Goal: Navigation & Orientation: Find specific page/section

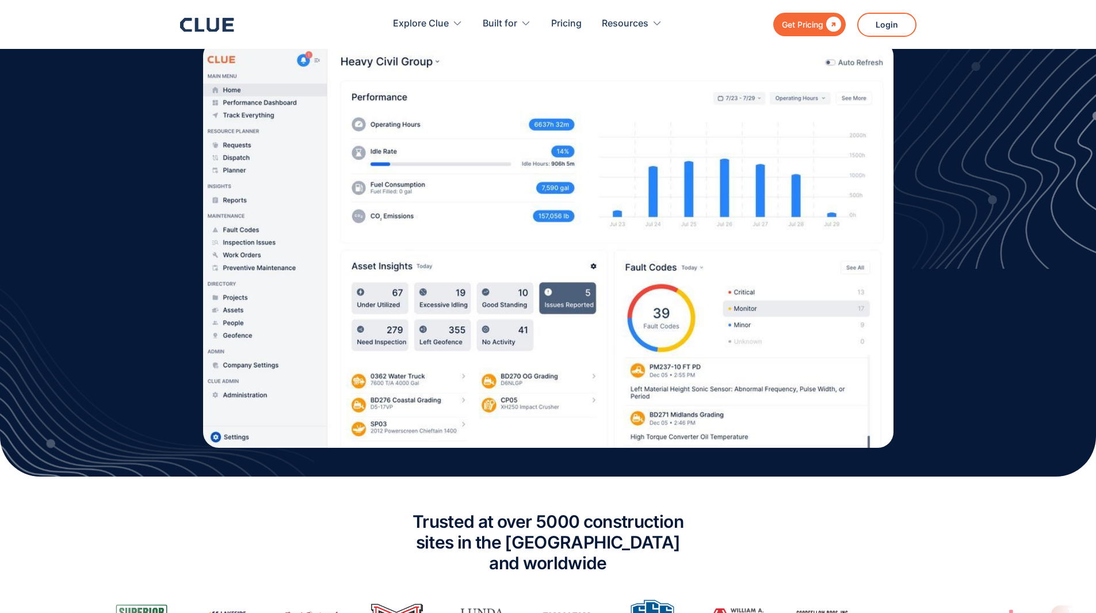
scroll to position [633, 0]
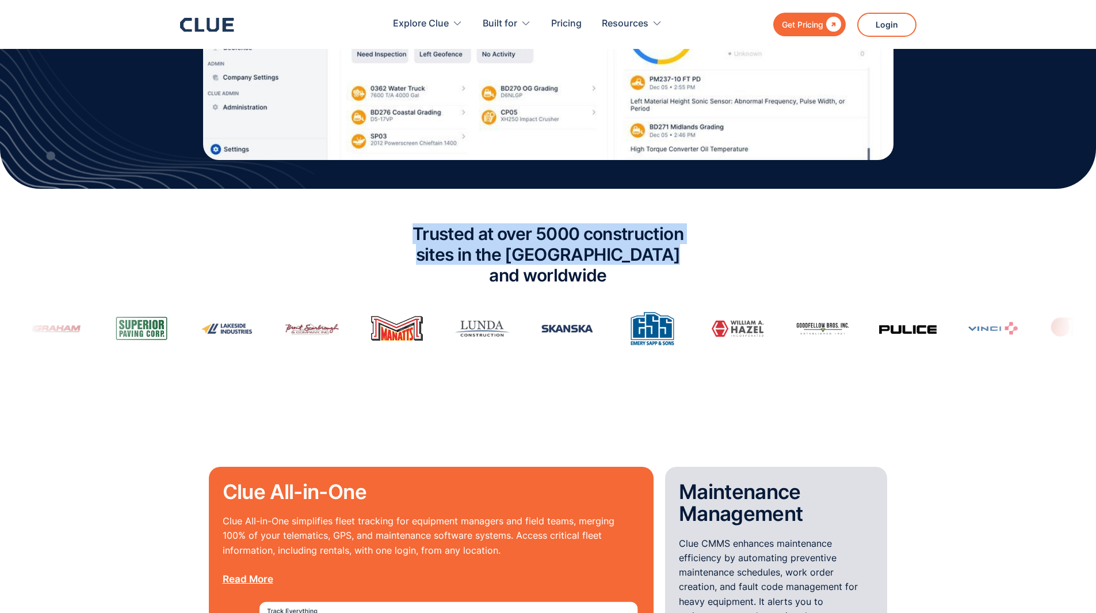
drag, startPoint x: 377, startPoint y: 216, endPoint x: 754, endPoint y: 257, distance: 379.7
click at [754, 257] on div "Trusted at over 5000 construction sites in the [GEOGRAPHIC_DATA] and worldwide" at bounding box center [548, 285] width 1096 height 146
drag, startPoint x: 754, startPoint y: 257, endPoint x: 304, endPoint y: 239, distance: 450.9
click at [304, 239] on div "Trusted at over 5000 construction sites in the [GEOGRAPHIC_DATA] and worldwide" at bounding box center [548, 285] width 1096 height 146
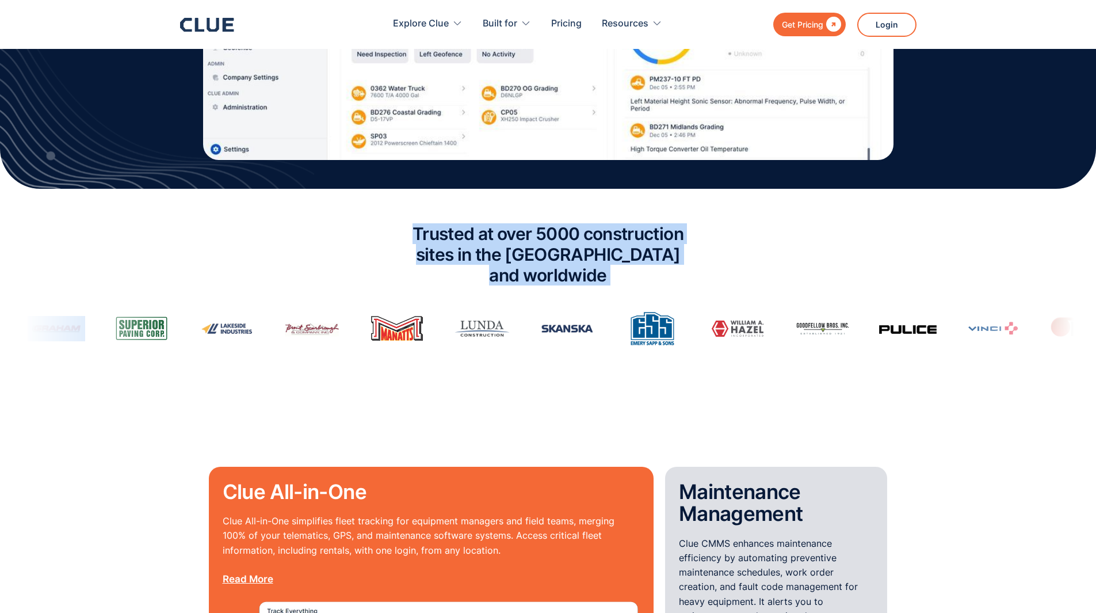
click at [304, 239] on div "Trusted at over 5000 construction sites in the [GEOGRAPHIC_DATA] and worldwide" at bounding box center [548, 285] width 1096 height 146
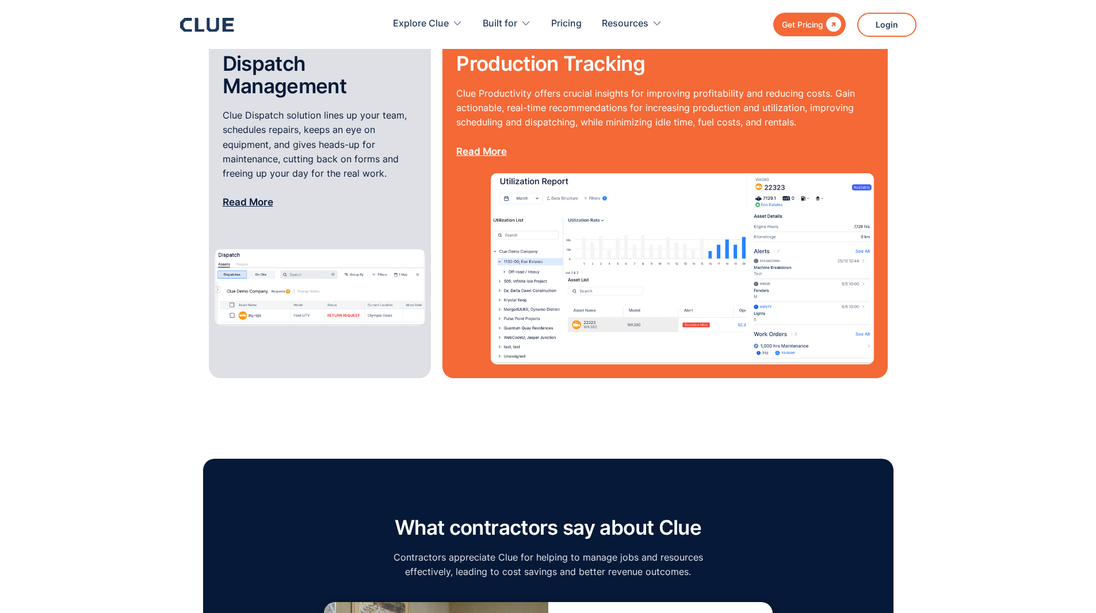
click at [116, 265] on section "Clue All-in-One Clue All-in-One simplifies fleet tracking for equipment manager…" at bounding box center [548, 20] width 1096 height 798
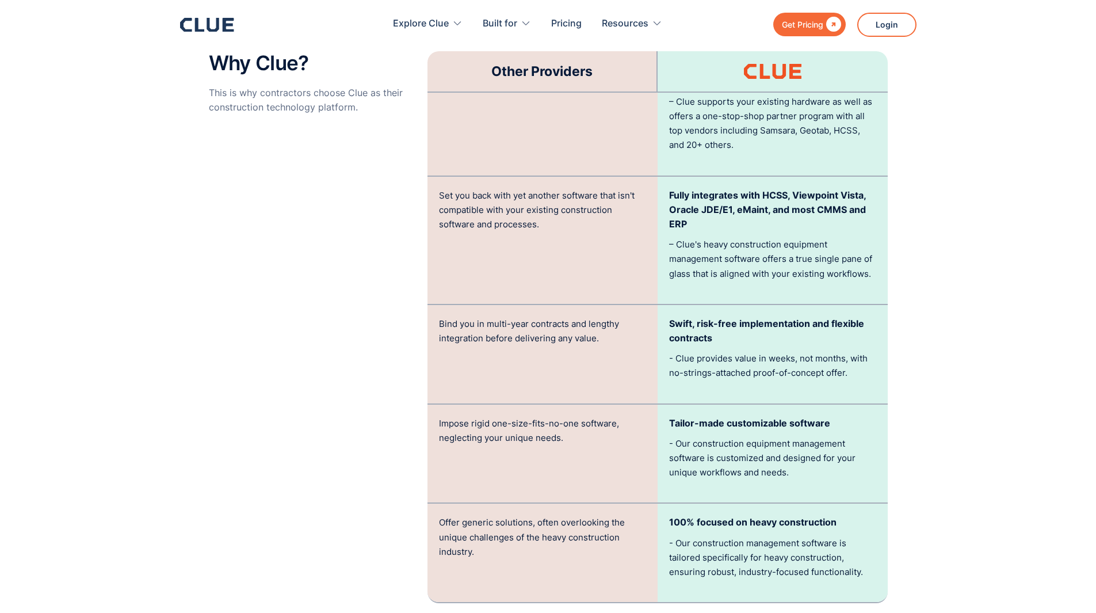
drag, startPoint x: 116, startPoint y: 323, endPoint x: 121, endPoint y: 245, distance: 78.5
click at [121, 249] on section "Why Clue? This is why contractors choose Clue as their construction technology …" at bounding box center [548, 298] width 1096 height 692
click at [121, 245] on section "Why Clue? This is why contractors choose Clue as their construction technology …" at bounding box center [548, 298] width 1096 height 692
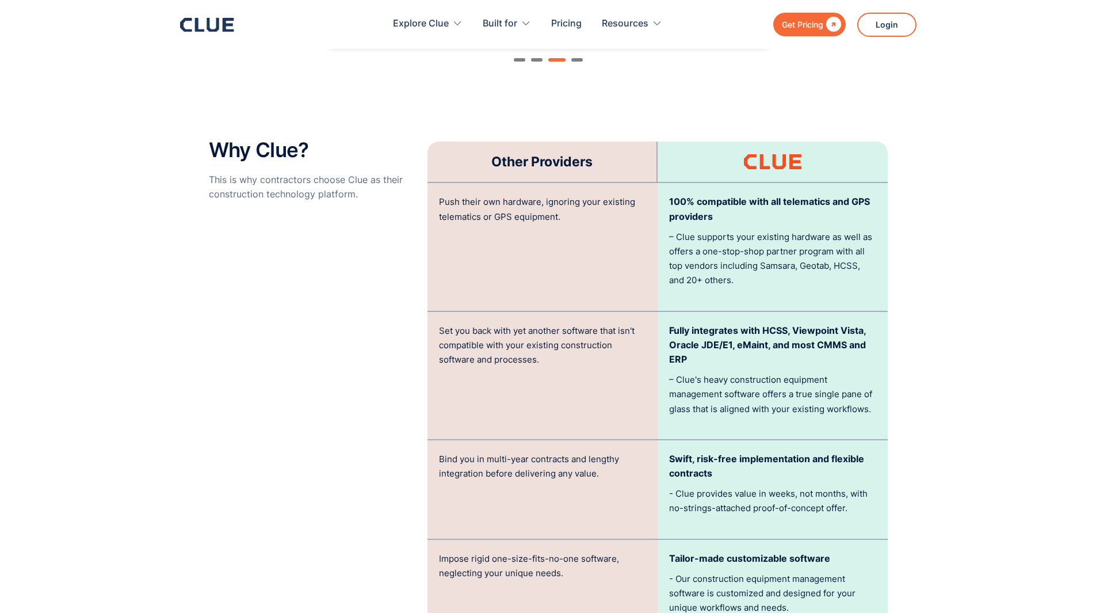
scroll to position [2244, 0]
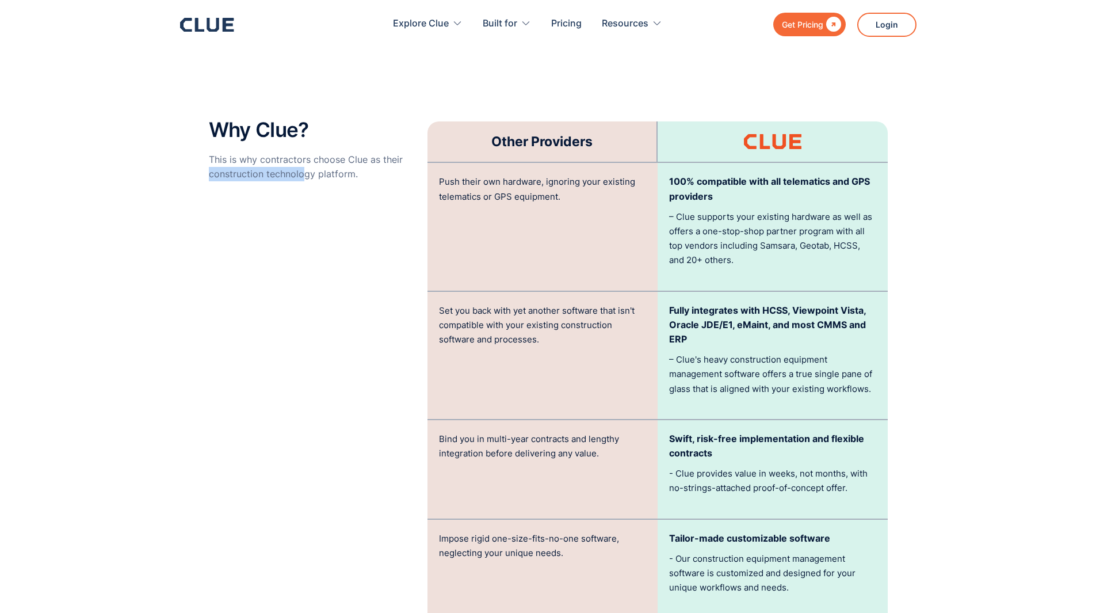
drag, startPoint x: 304, startPoint y: 283, endPoint x: 186, endPoint y: 169, distance: 164.0
click at [190, 175] on section "Why Clue? This is why contractors choose Clue as their construction technology …" at bounding box center [548, 413] width 1096 height 692
click at [186, 169] on section "Why Clue? This is why contractors choose Clue as their construction technology …" at bounding box center [548, 413] width 1096 height 692
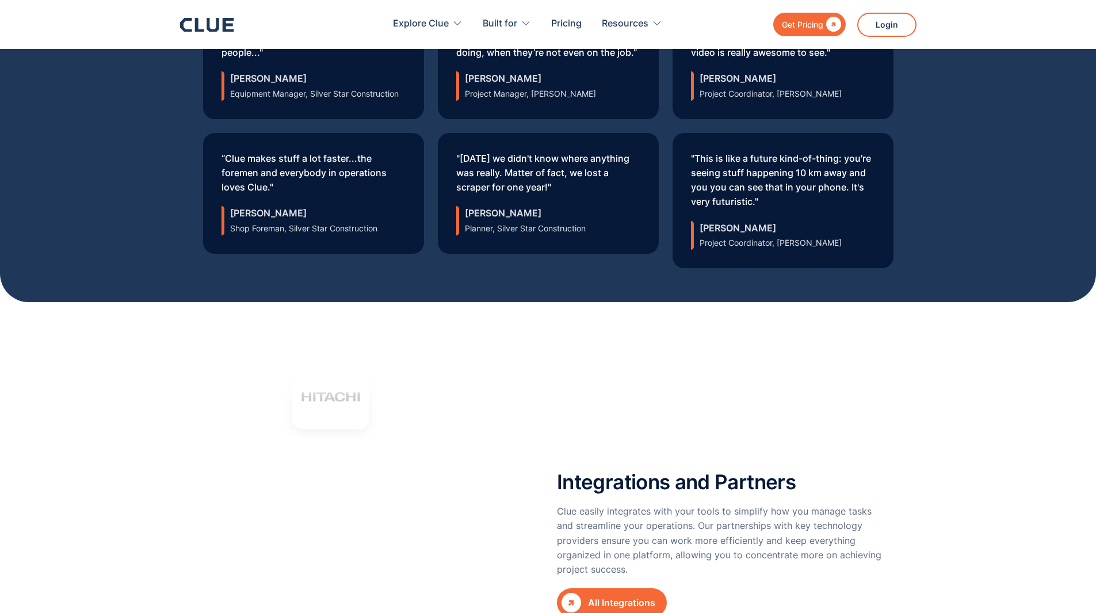
scroll to position [5120, 0]
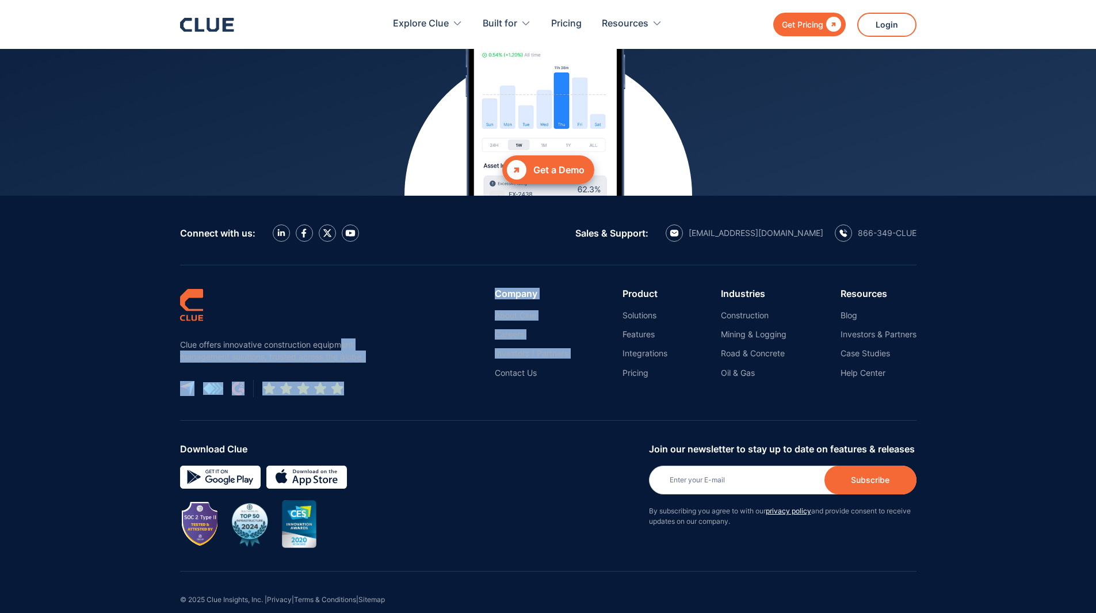
drag, startPoint x: 396, startPoint y: 351, endPoint x: 385, endPoint y: 295, distance: 57.0
click at [333, 318] on div "Clue offers innovative construction equipment management solutions, trusted acr…" at bounding box center [548, 342] width 736 height 155
click at [508, 348] on link "Investors / Partners" at bounding box center [532, 353] width 74 height 10
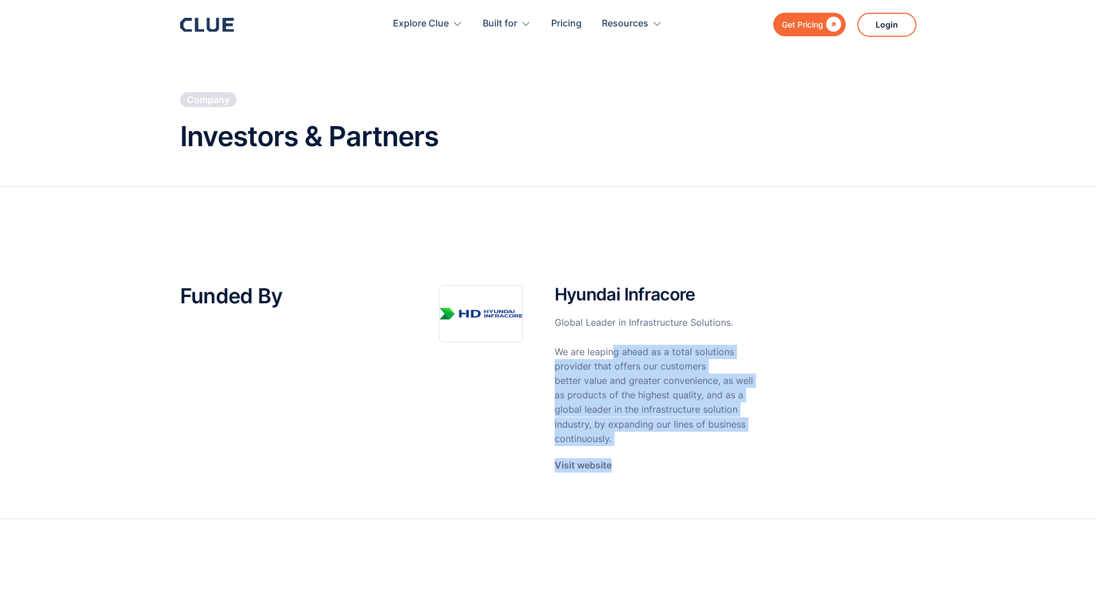
drag, startPoint x: 725, startPoint y: 448, endPoint x: 591, endPoint y: 350, distance: 165.6
click at [599, 350] on div "Hyundai Infracore Global Leader in Infrastructure Solutions. We are leaping ahe…" at bounding box center [655, 379] width 200 height 188
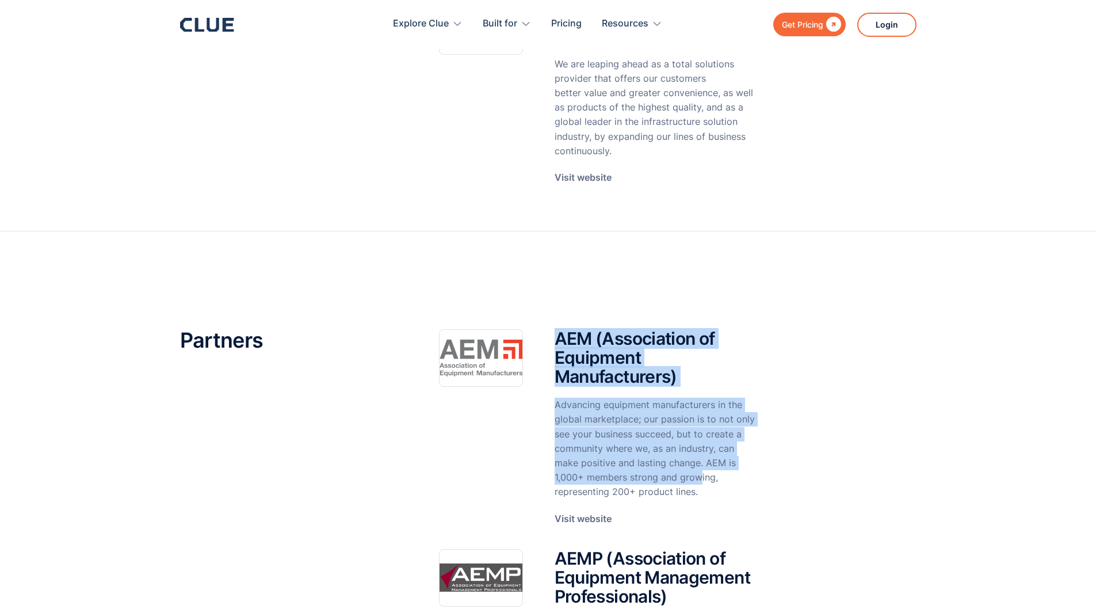
drag, startPoint x: 556, startPoint y: 346, endPoint x: 714, endPoint y: 491, distance: 214.6
click at [701, 478] on div "AEM (Association of Equipment Manufacturers) Advancing equipment manufacturers …" at bounding box center [655, 427] width 200 height 197
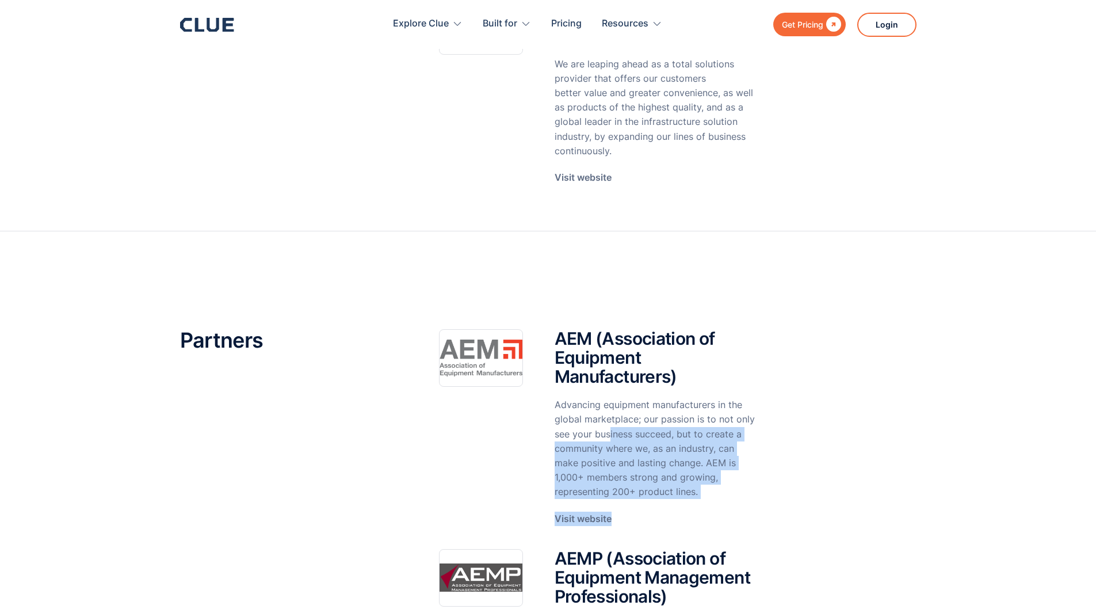
drag, startPoint x: 689, startPoint y: 465, endPoint x: 601, endPoint y: 427, distance: 96.6
click at [603, 427] on div "AEM (Association of Equipment Manufacturers) Advancing equipment manufacturers …" at bounding box center [655, 427] width 200 height 197
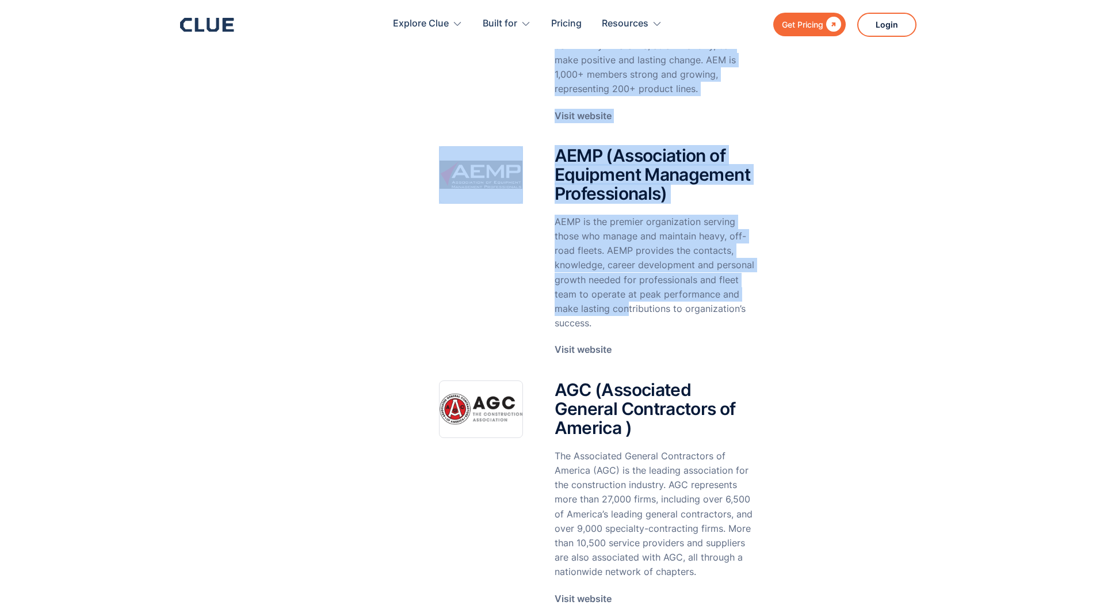
drag, startPoint x: 308, startPoint y: 328, endPoint x: 711, endPoint y: 339, distance: 403.5
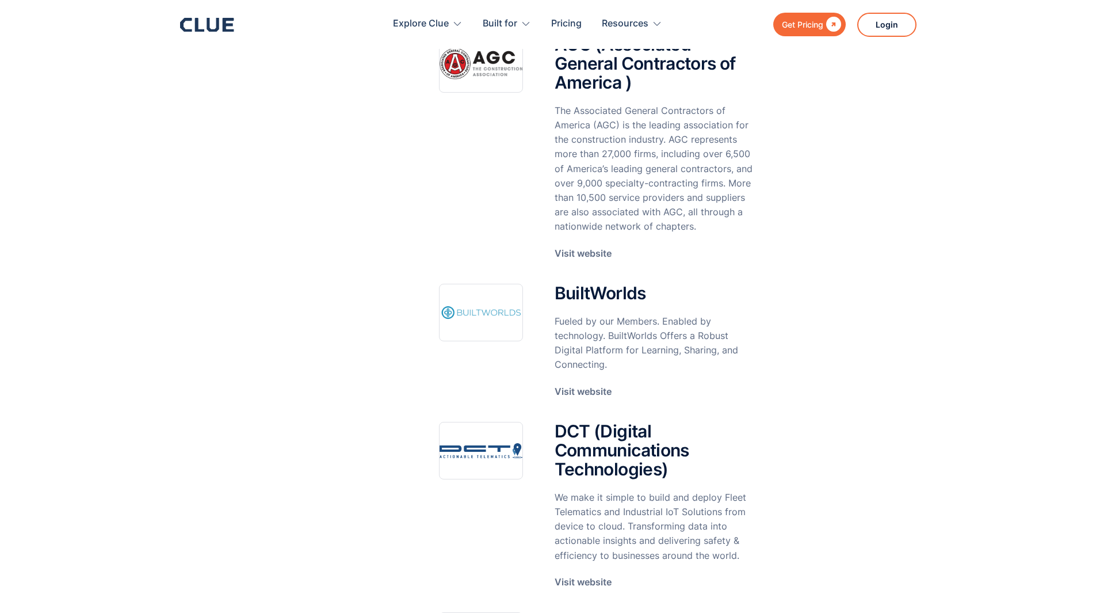
click at [417, 303] on div "Partners AEM (Association of Equipment Manufacturers) Advancing equipment manuf…" at bounding box center [548, 527] width 736 height 1892
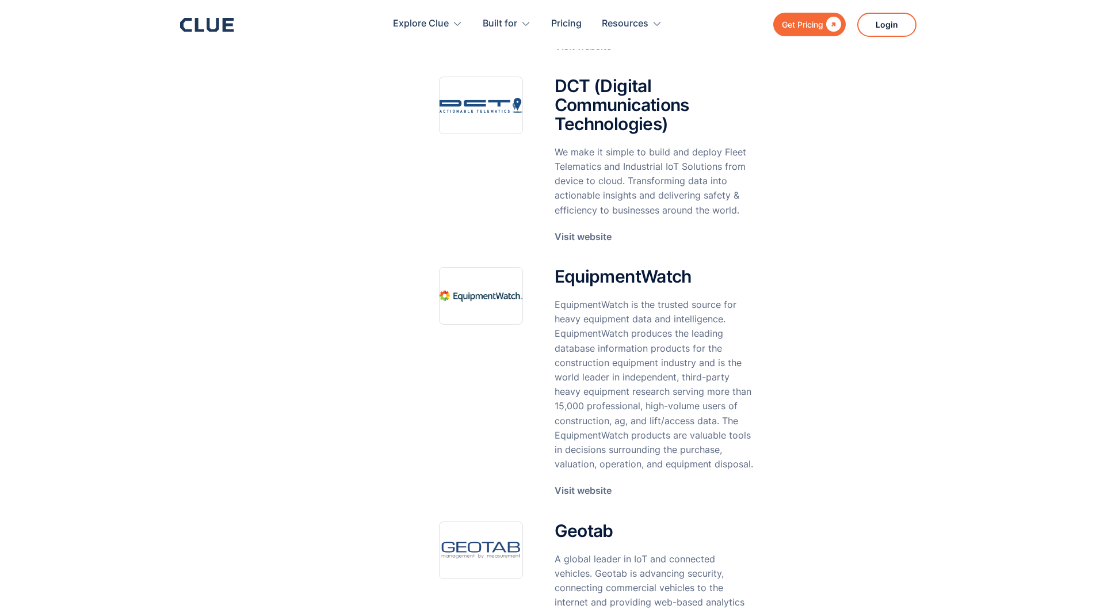
drag, startPoint x: 317, startPoint y: 289, endPoint x: 229, endPoint y: 195, distance: 128.6
click at [232, 202] on div "Partners" at bounding box center [292, 182] width 224 height 1892
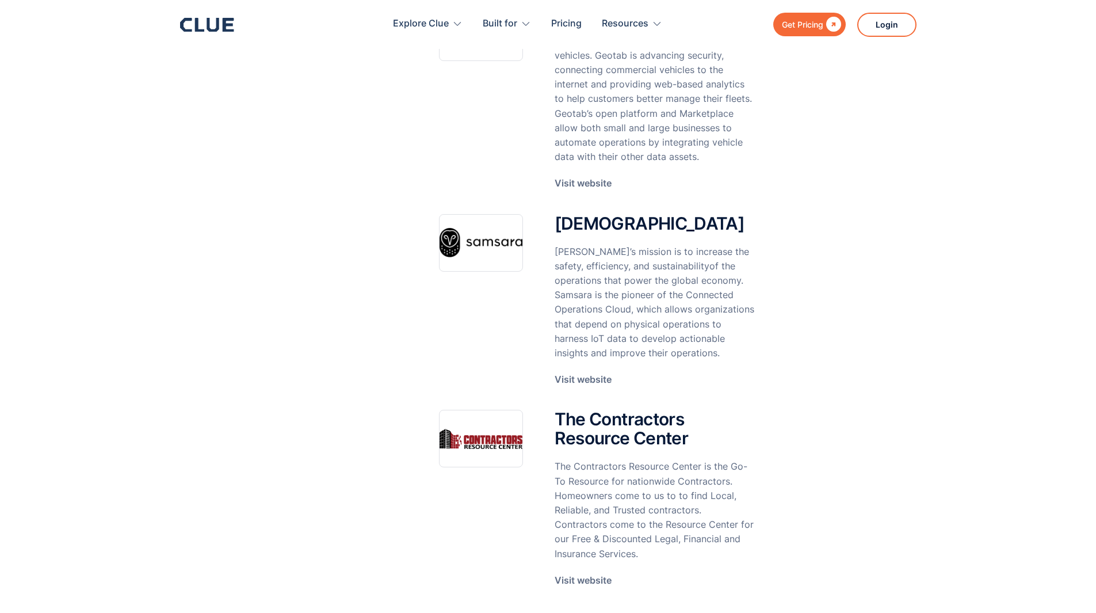
scroll to position [2359, 0]
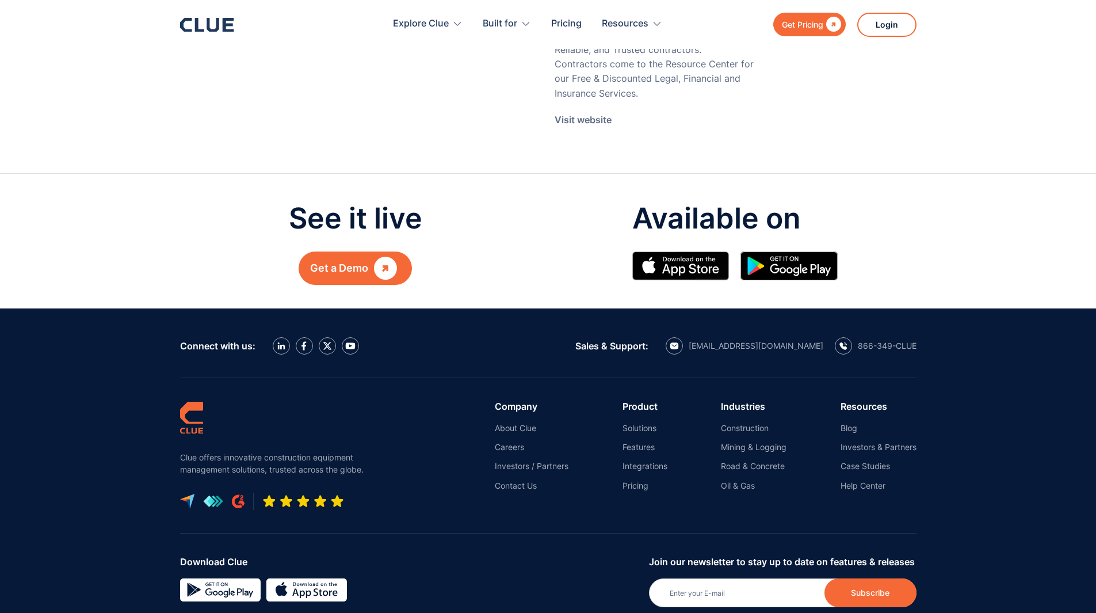
click at [258, 289] on div "See it live Get a Demo  Available on" at bounding box center [548, 241] width 679 height 134
click at [589, 402] on nav "Company About Clue Careers Investors / Partners Contact Us Product Solutions Fe…" at bounding box center [648, 446] width 538 height 90
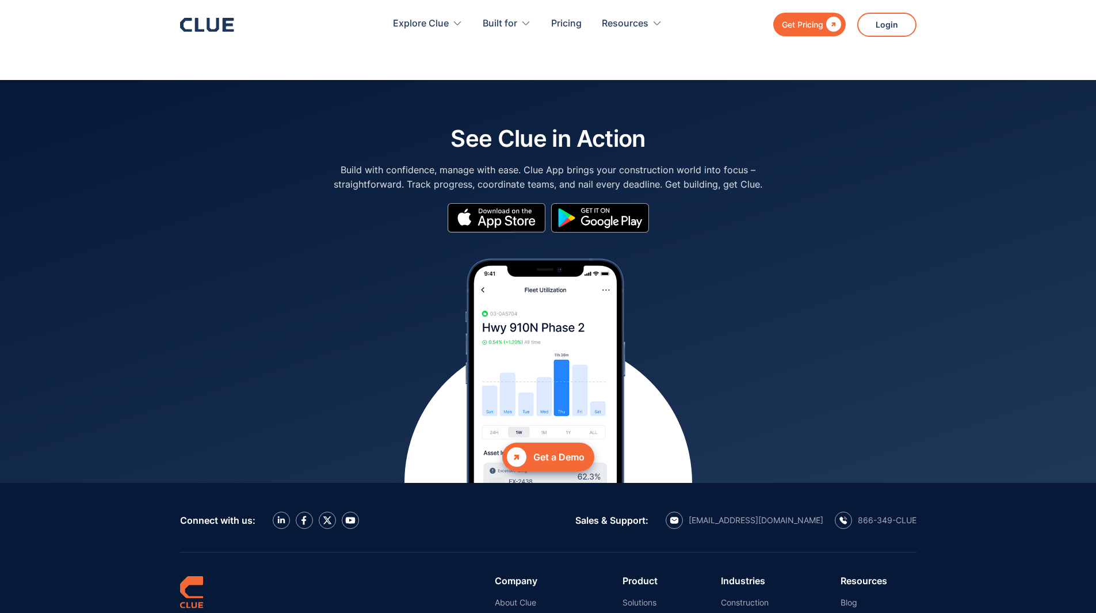
scroll to position [5120, 0]
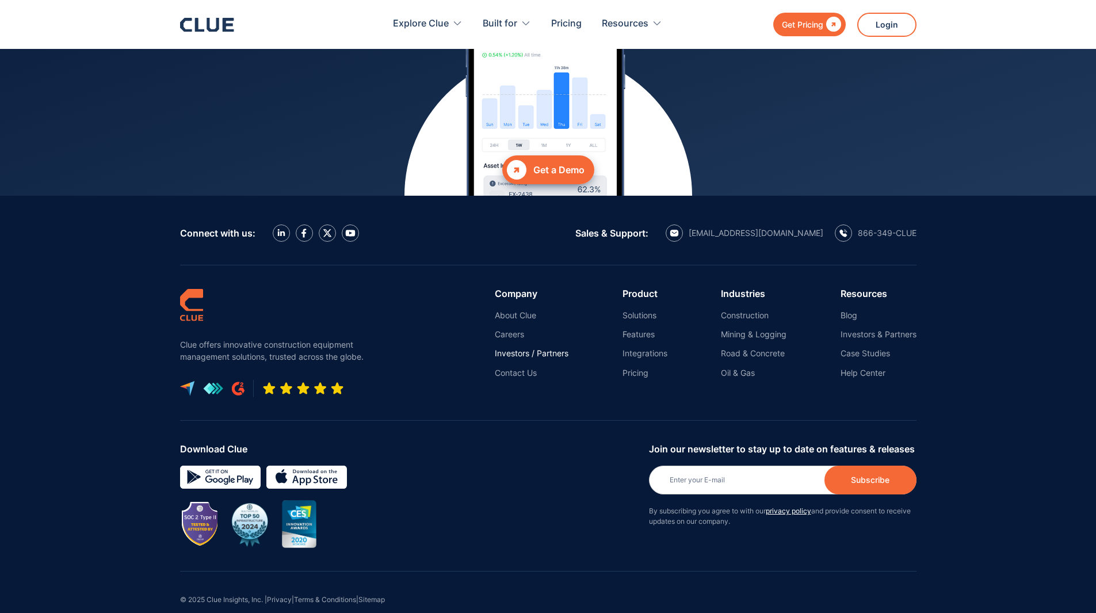
click at [512, 348] on link "Investors / Partners" at bounding box center [532, 353] width 74 height 10
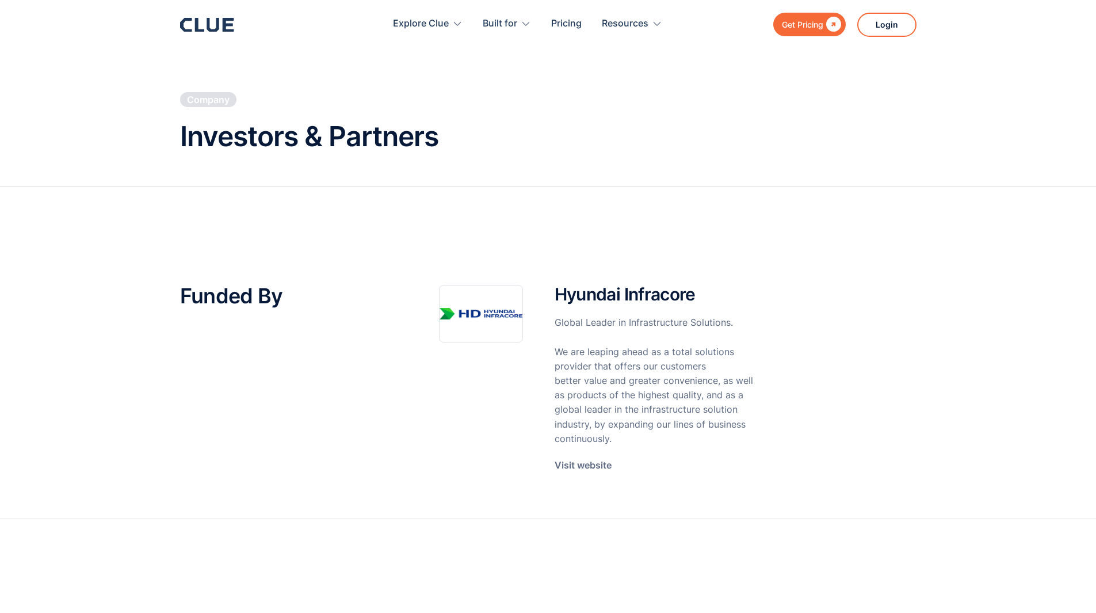
click at [213, 32] on div at bounding box center [207, 25] width 54 height 14
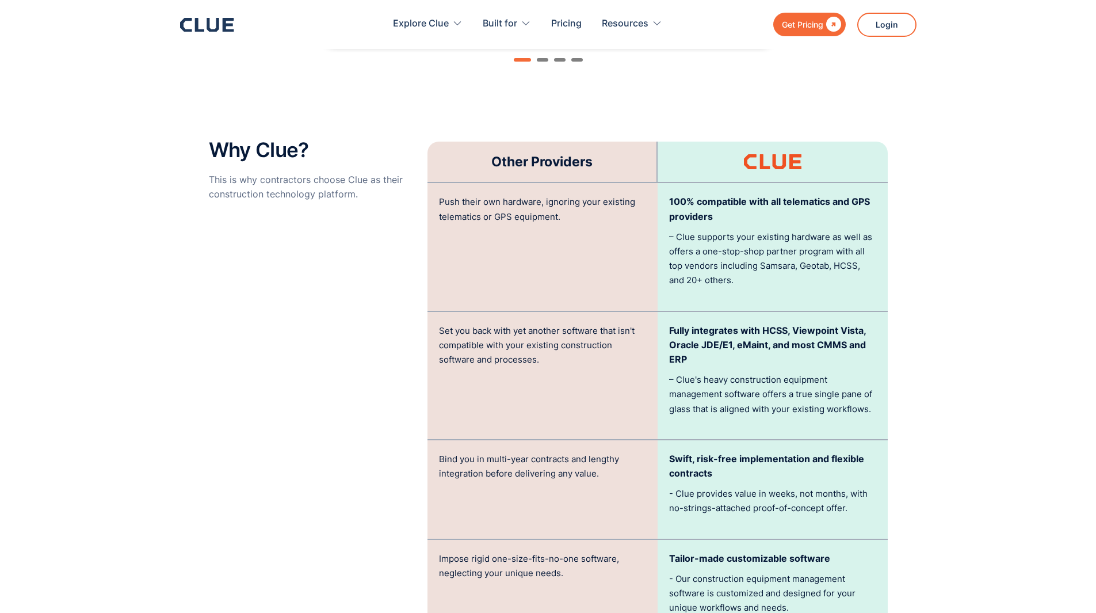
scroll to position [2244, 0]
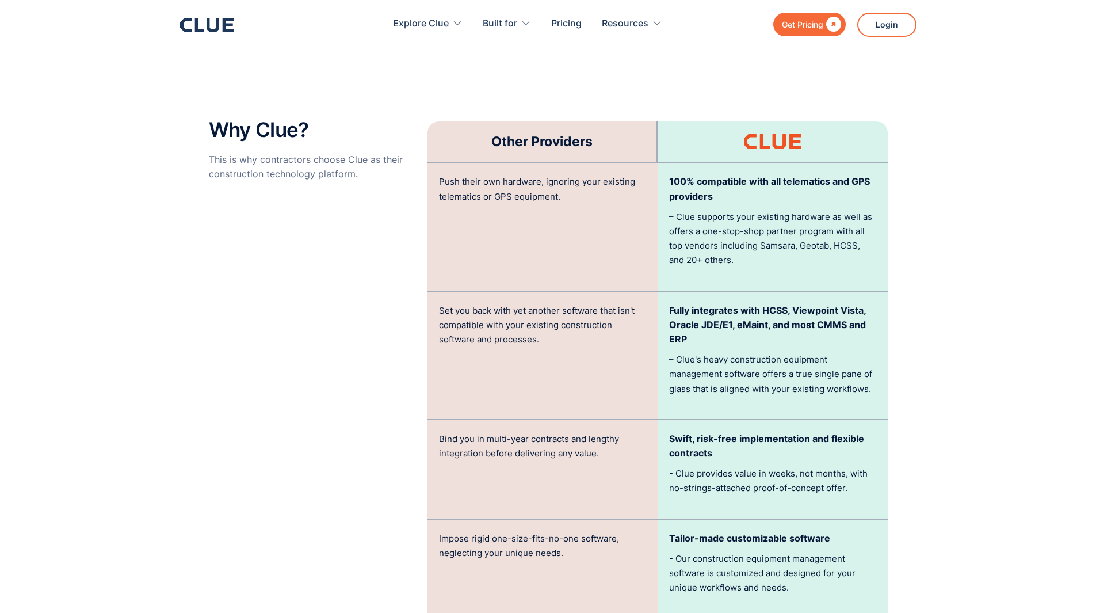
click at [356, 345] on div "Why Clue? This is why contractors choose Clue as their construction technology …" at bounding box center [312, 419] width 207 height 600
